Goal: Complete application form

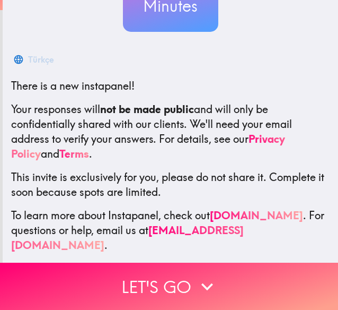
scroll to position [132, 0]
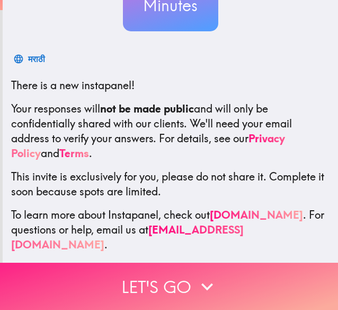
click at [204, 275] on icon "button" at bounding box center [207, 286] width 23 height 23
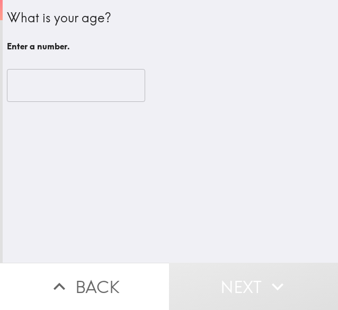
scroll to position [0, 0]
click at [67, 86] on input "number" at bounding box center [76, 85] width 138 height 33
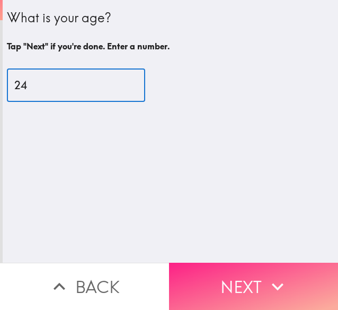
type input "24"
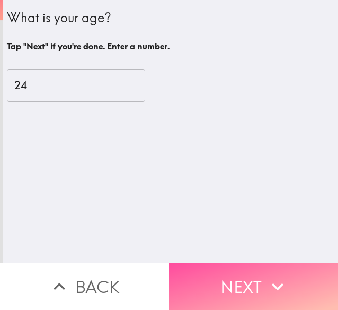
click at [253, 274] on button "Next" at bounding box center [253, 285] width 169 height 47
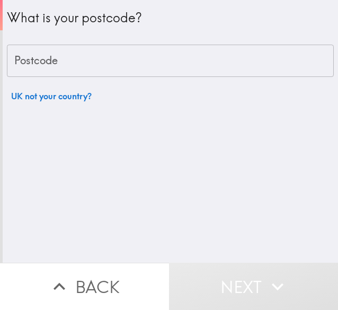
click at [106, 69] on input "Postcode" at bounding box center [170, 61] width 327 height 33
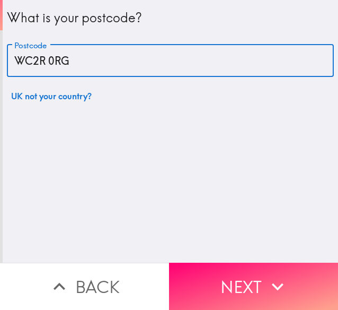
type input "WC2R 0RG"
click at [266, 275] on icon "button" at bounding box center [277, 286] width 23 height 23
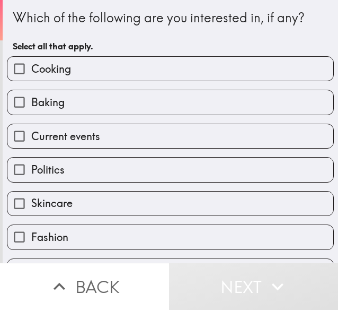
drag, startPoint x: 101, startPoint y: 66, endPoint x: 103, endPoint y: 75, distance: 9.3
click at [101, 66] on label "Cooking" at bounding box center [170, 69] width 326 height 24
click at [31, 66] on input "Cooking" at bounding box center [19, 69] width 24 height 24
checkbox input "true"
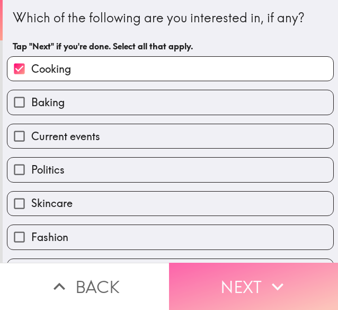
click at [276, 283] on icon "button" at bounding box center [278, 286] width 12 height 7
click at [231, 276] on button "Next" at bounding box center [253, 285] width 169 height 47
